Goal: Transaction & Acquisition: Book appointment/travel/reservation

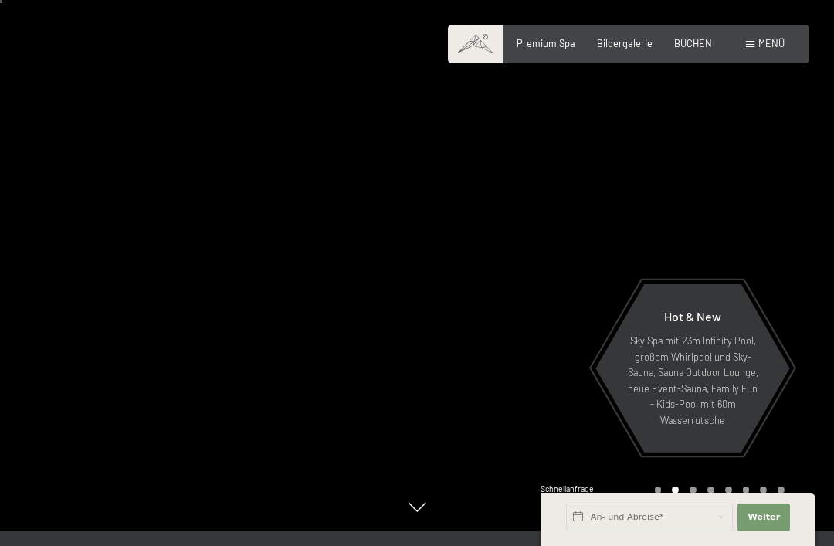
click at [773, 42] on span "Menü" at bounding box center [771, 43] width 26 height 12
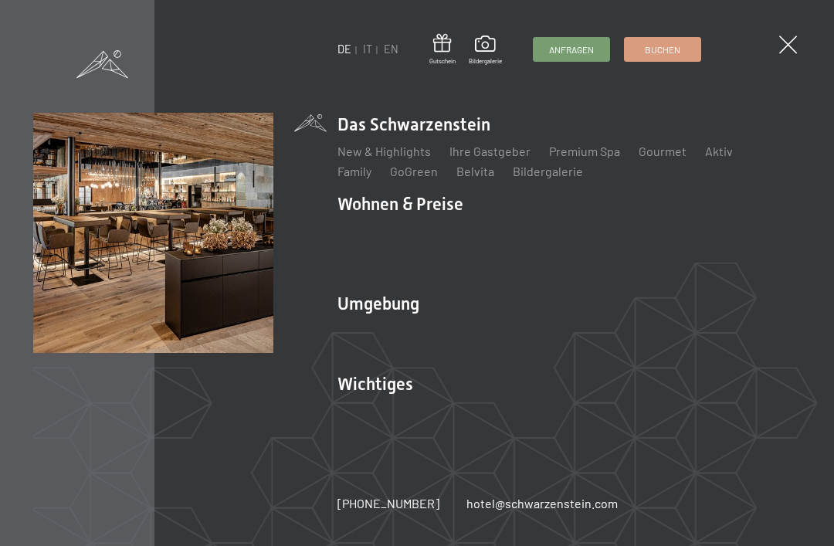
click at [367, 49] on link "IT" at bounding box center [367, 48] width 9 height 13
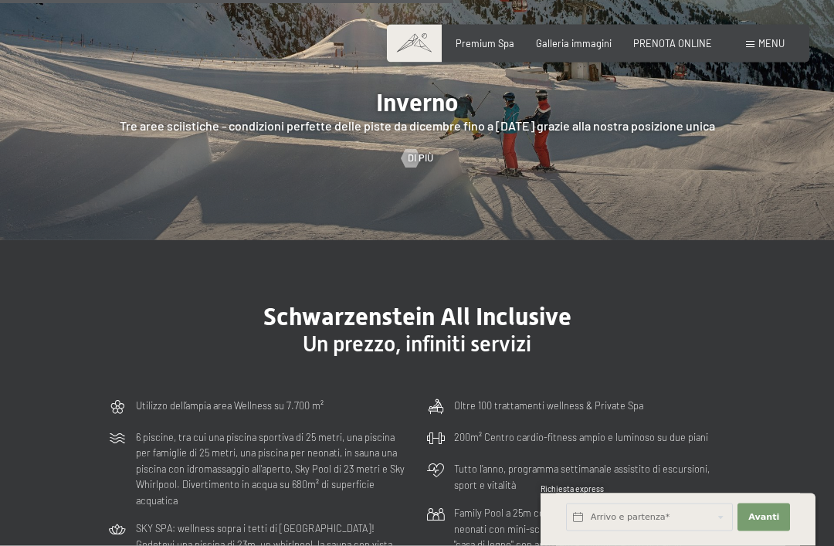
scroll to position [2863, 0]
click at [676, 49] on div "Premium Spa Galleria immagini PRENOTA ONLINE" at bounding box center [573, 44] width 322 height 14
click at [684, 41] on span "PRENOTA ONLINE" at bounding box center [672, 43] width 79 height 12
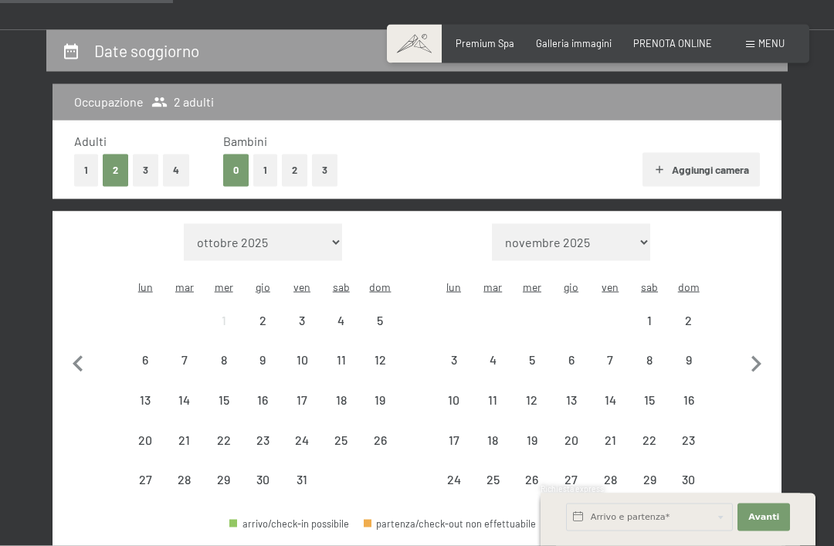
scroll to position [301, 0]
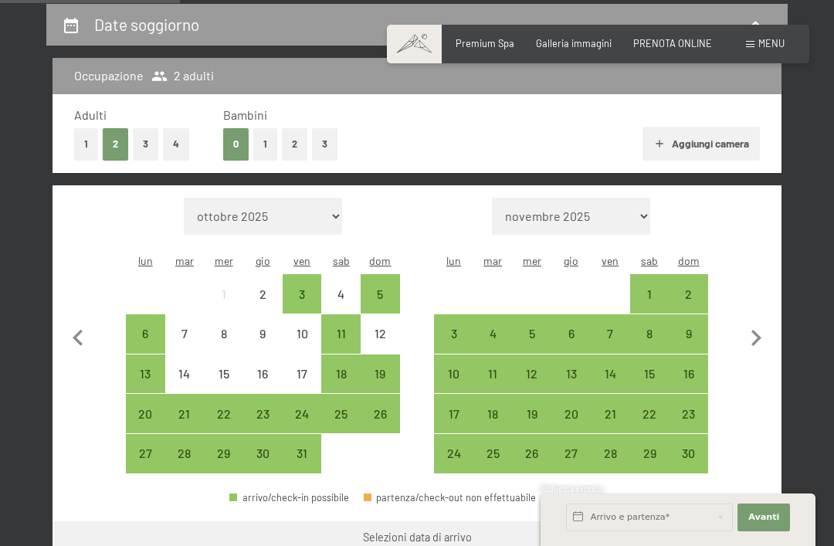
click at [315, 207] on select "ottobre 2025 novembre 2025 dicembre 2025 gennaio 2026 febbraio 2026 marzo 2026 …" at bounding box center [263, 216] width 158 height 37
select select "2026-07-01"
select select "2026-08-01"
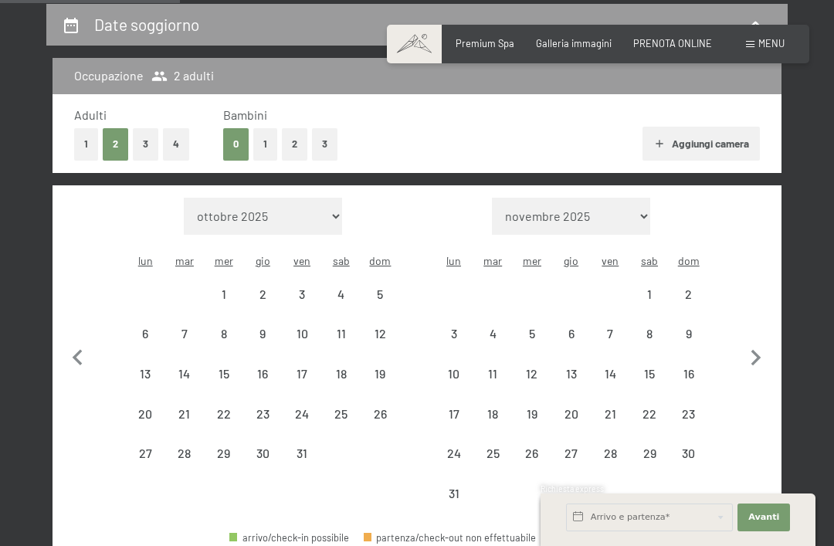
select select "2026-07-01"
select select "2026-08-01"
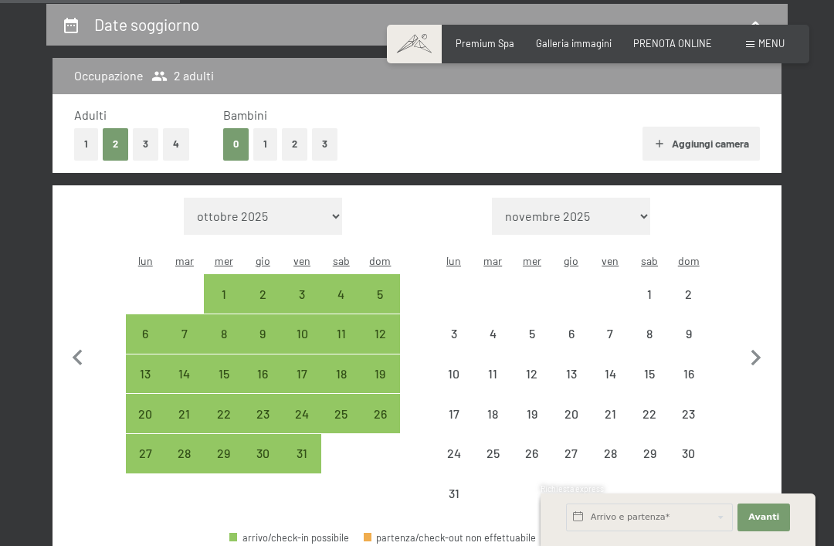
select select "2026-07-01"
select select "2026-08-01"
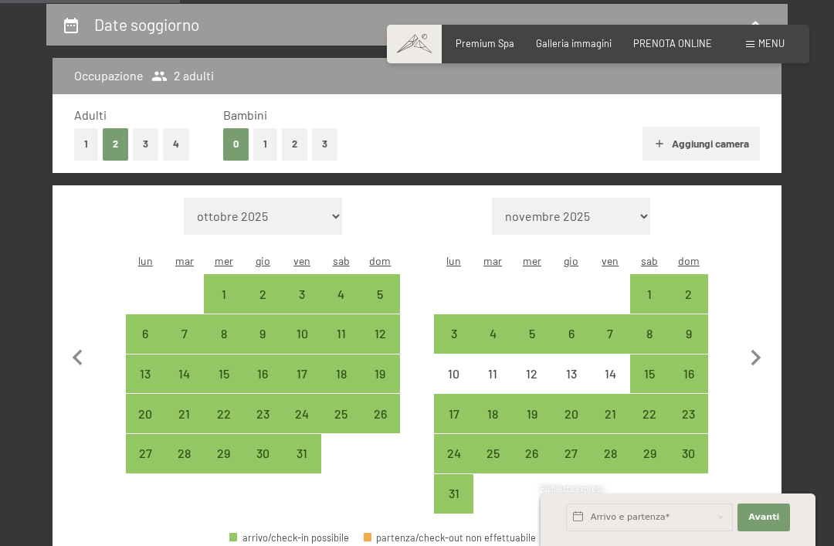
click at [311, 408] on div "24" at bounding box center [302, 426] width 36 height 36
select select "2026-07-01"
select select "2026-08-01"
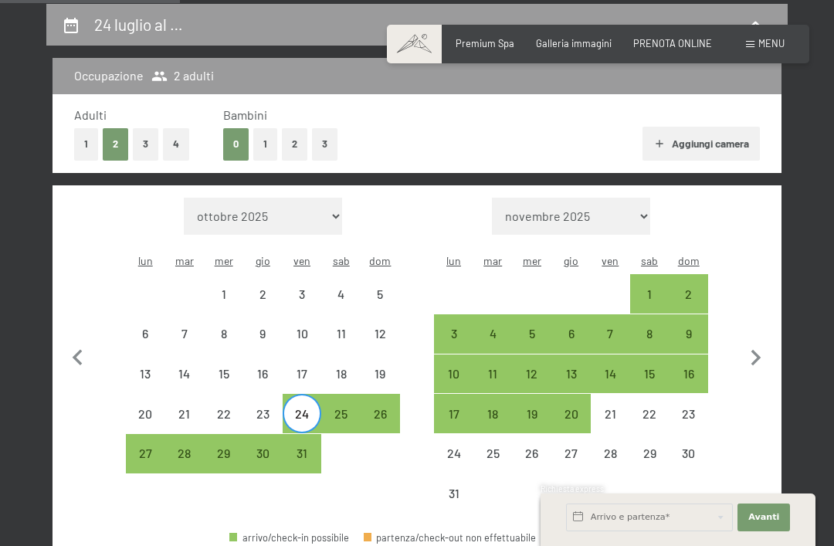
click at [698, 288] on div "2" at bounding box center [688, 306] width 36 height 36
select select "2026-07-01"
select select "2026-08-01"
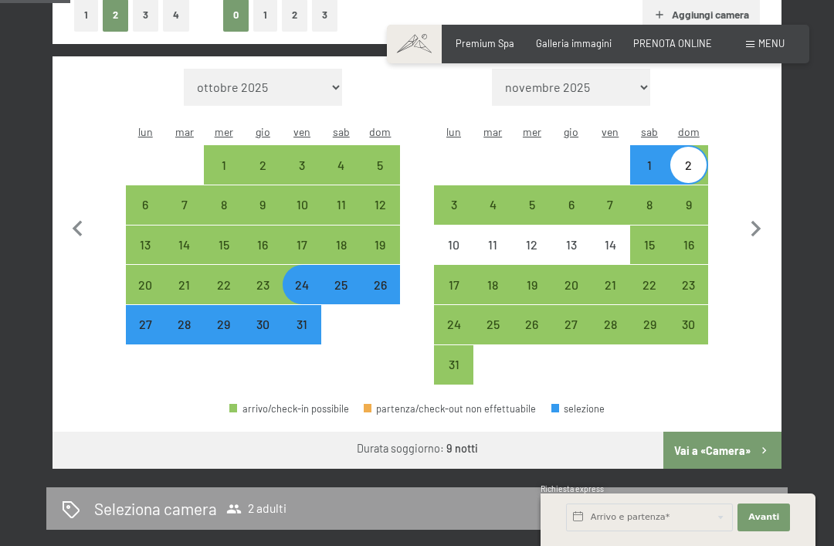
click at [736, 439] on button "Vai a «Camera»" at bounding box center [722, 450] width 118 height 37
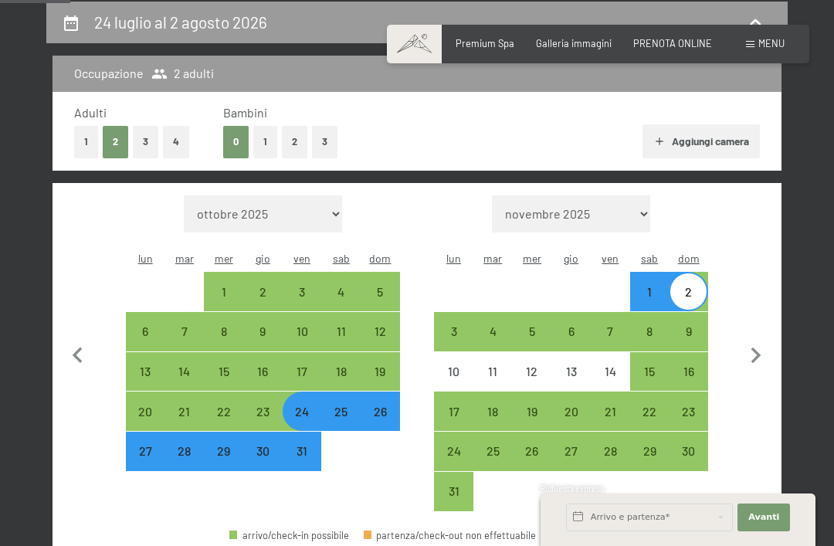
select select "2026-07-01"
select select "2026-08-01"
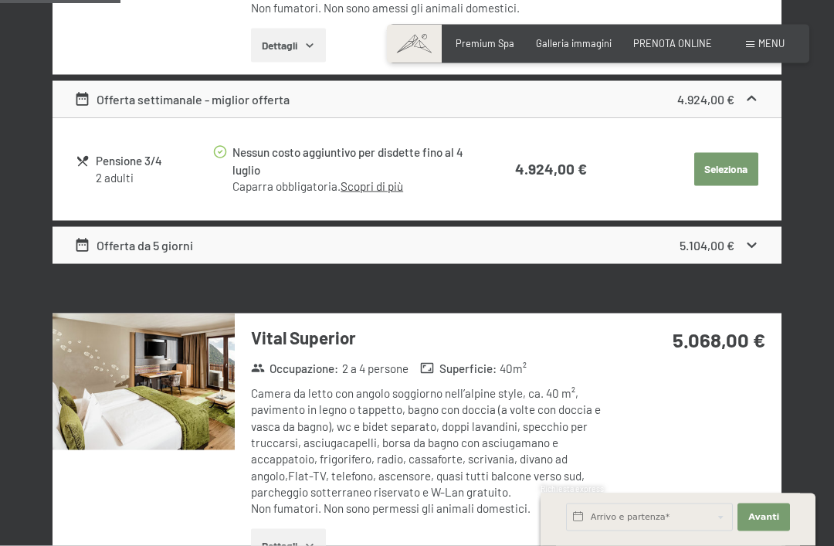
scroll to position [562, 0]
